Goal: Transaction & Acquisition: Book appointment/travel/reservation

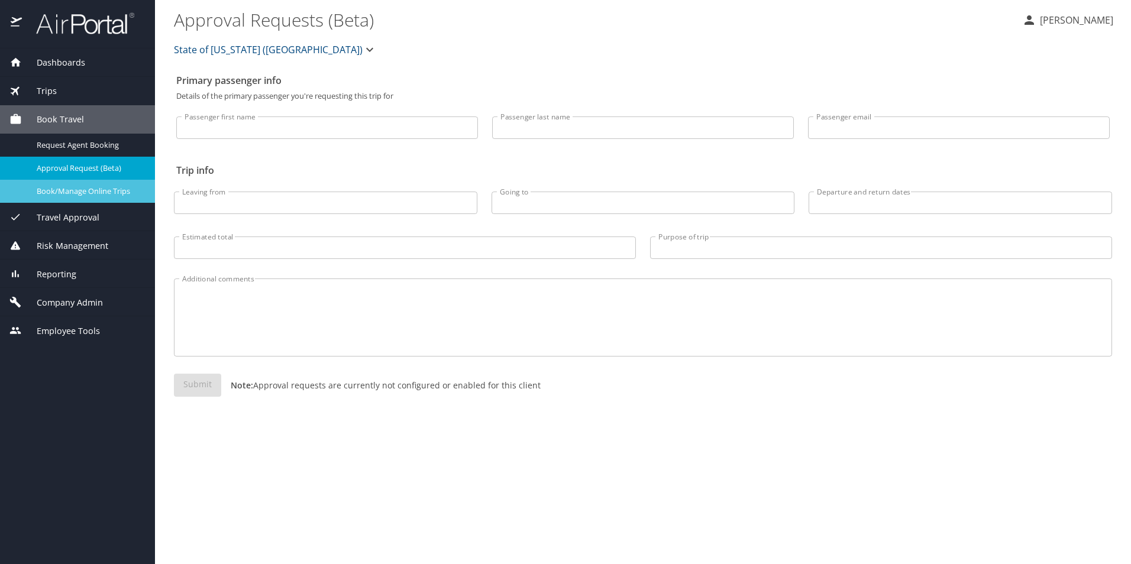
click at [93, 188] on span "Book/Manage Online Trips" at bounding box center [89, 191] width 104 height 11
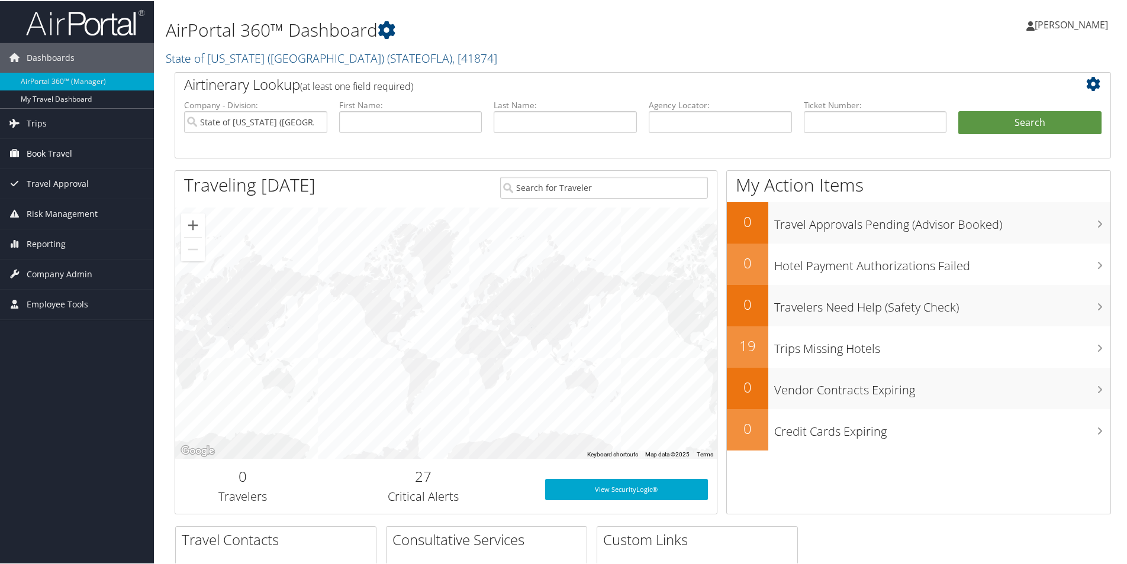
drag, startPoint x: 46, startPoint y: 151, endPoint x: 67, endPoint y: 159, distance: 22.9
click at [46, 151] on span "Book Travel" at bounding box center [50, 153] width 46 height 30
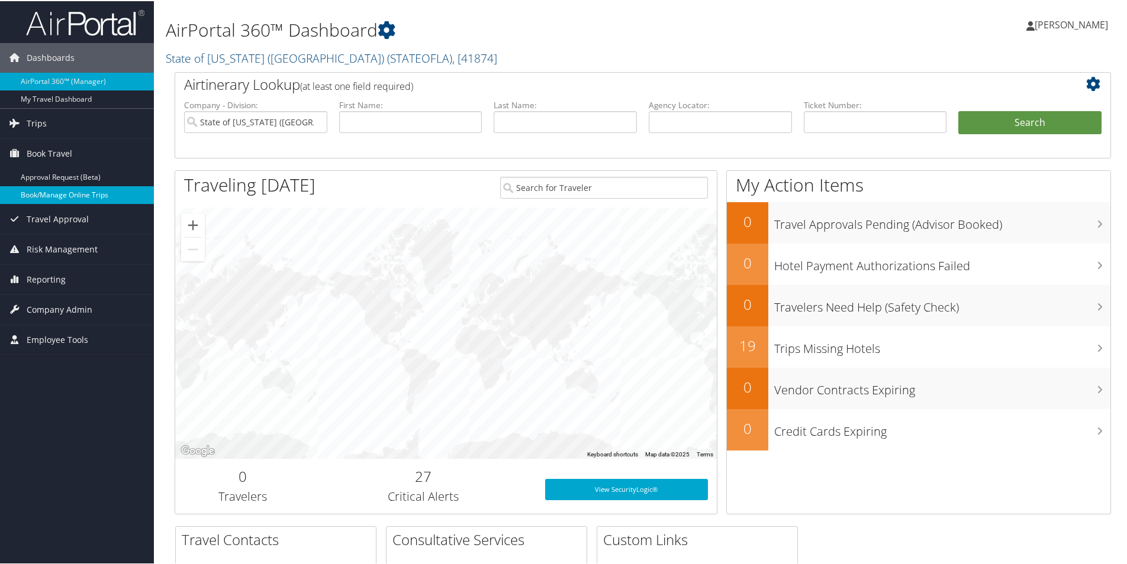
click at [72, 193] on link "Book/Manage Online Trips" at bounding box center [77, 194] width 154 height 18
